Goal: Information Seeking & Learning: Learn about a topic

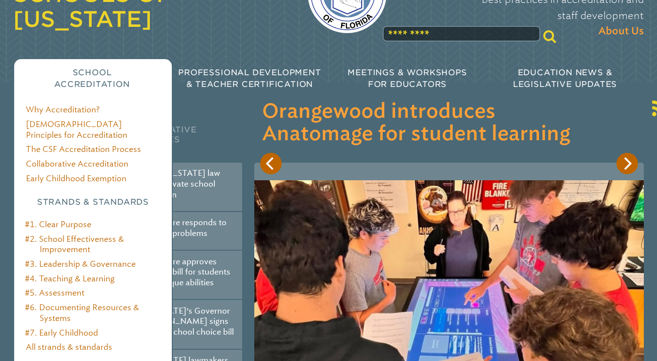
scroll to position [82, 0]
click at [70, 341] on link "All strands & standards" at bounding box center [69, 346] width 86 height 10
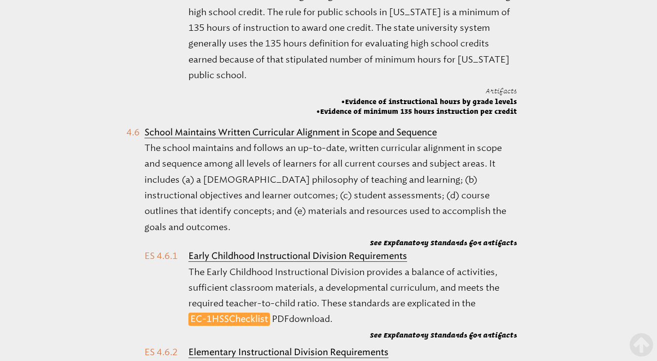
scroll to position [8210, 0]
click at [254, 312] on link "EC-1 HSS Checklist" at bounding box center [229, 318] width 82 height 13
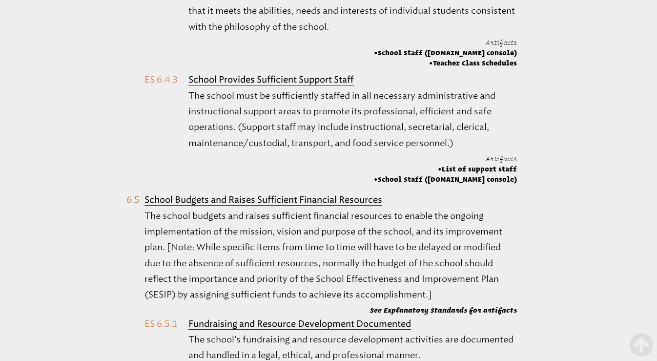
scroll to position [25816, 0]
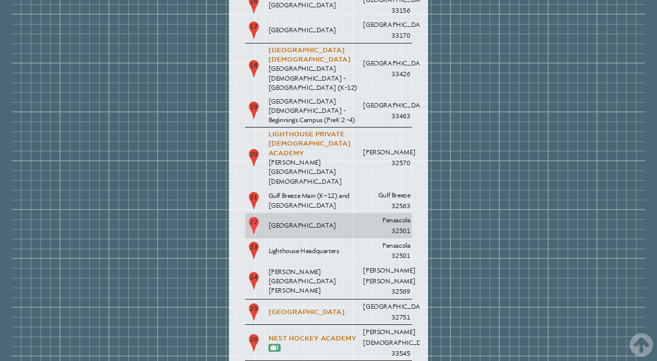
scroll to position [1845, 0]
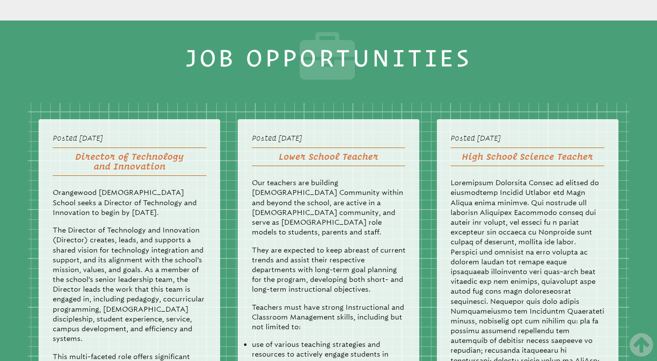
scroll to position [1523, 0]
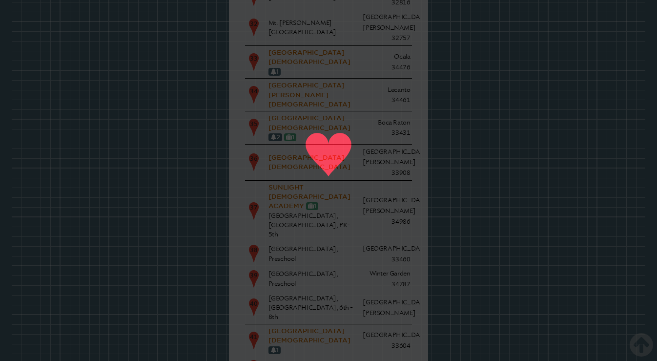
scroll to position [4508, 0]
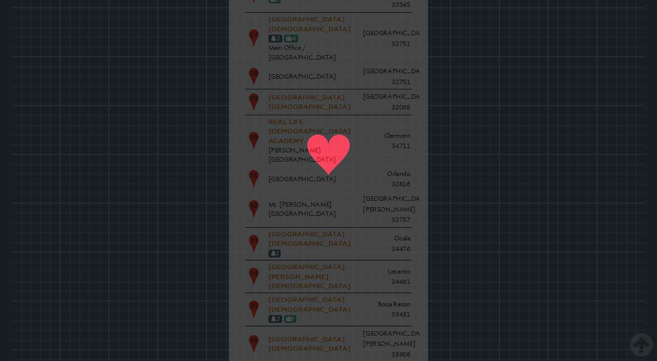
scroll to position [4310, 0]
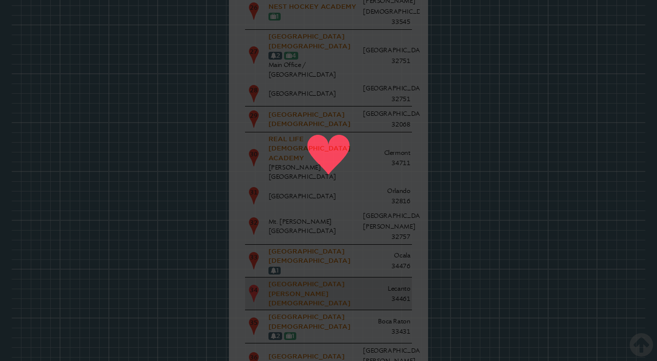
click at [313, 279] on p "[GEOGRAPHIC_DATA][PERSON_NAME][DEMOGRAPHIC_DATA]" at bounding box center [313, 293] width 91 height 28
